Goal: Task Accomplishment & Management: Use online tool/utility

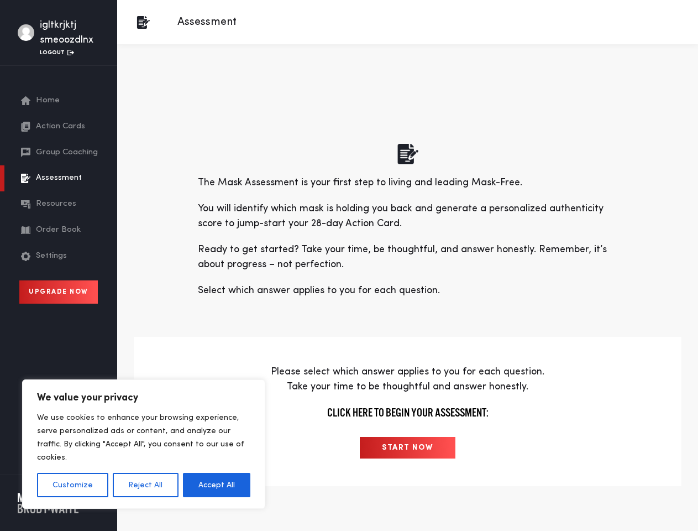
click at [349, 265] on p "Ready to get started? Take your time, be thoughtful, and answer honestly. Remem…" at bounding box center [408, 257] width 420 height 30
click at [72, 485] on button "Customize" at bounding box center [72, 485] width 71 height 24
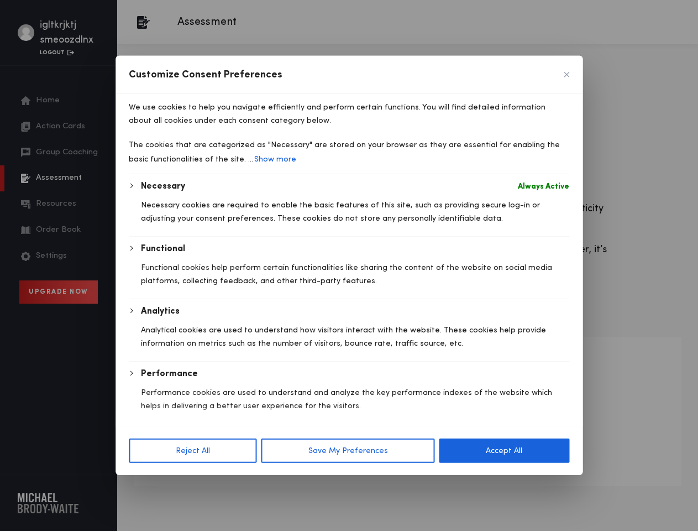
click at [145, 485] on div at bounding box center [349, 265] width 698 height 531
click at [217, 485] on div "Necessary Always Active Necessary cookies are required to enable the basic feat…" at bounding box center [349, 333] width 441 height 306
click at [407, 447] on div "Customize Consent Preferences We use cookies to help you navigate efficiently a…" at bounding box center [349, 265] width 467 height 419
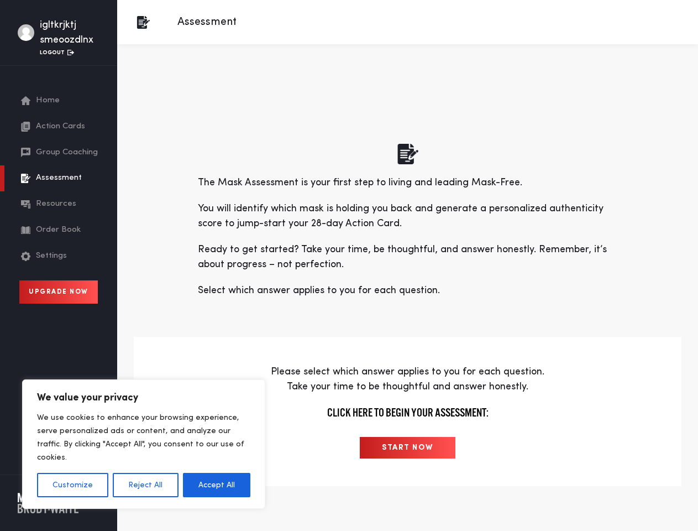
click at [349, 265] on p "Ready to get started? Take your time, be thoughtful, and answer honestly. Remem…" at bounding box center [408, 257] width 420 height 30
click at [72, 485] on button "Customize" at bounding box center [72, 485] width 71 height 24
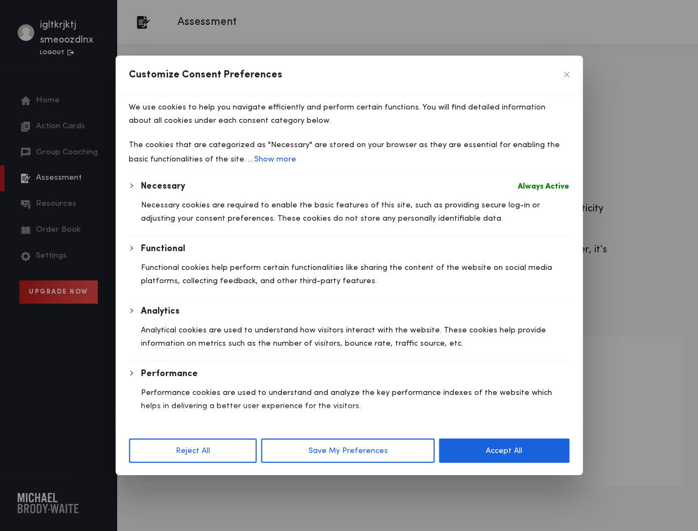
click at [145, 475] on div "Reject All Save My Preferences Accept All" at bounding box center [349, 450] width 467 height 49
click at [217, 485] on div at bounding box center [349, 265] width 698 height 531
click at [407, 447] on button "Save My Preferences" at bounding box center [348, 450] width 174 height 24
